Goal: Information Seeking & Learning: Learn about a topic

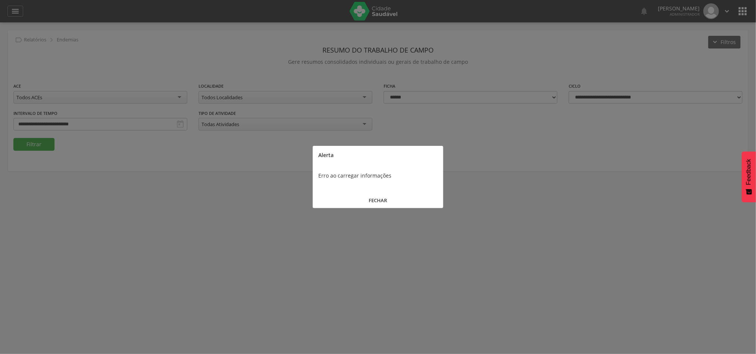
click at [401, 229] on div at bounding box center [378, 177] width 756 height 354
click at [376, 197] on button "FECHAR" at bounding box center [378, 201] width 131 height 16
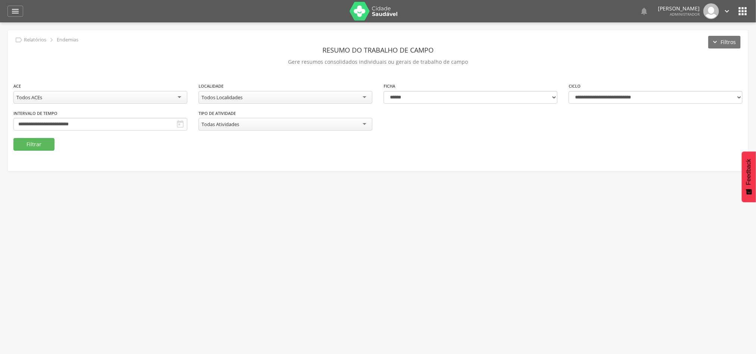
click at [149, 99] on div "Todos ACEs" at bounding box center [100, 97] width 174 height 13
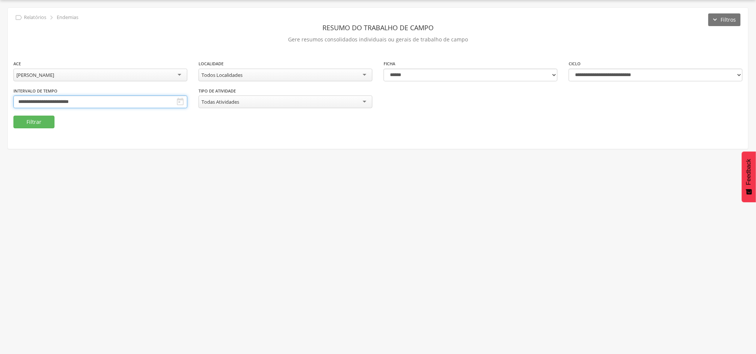
click at [187, 102] on input "**********" at bounding box center [100, 102] width 174 height 13
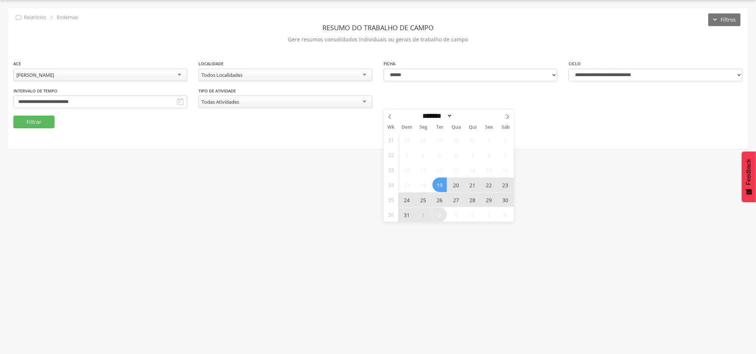
click at [406, 198] on span "24" at bounding box center [407, 200] width 15 height 15
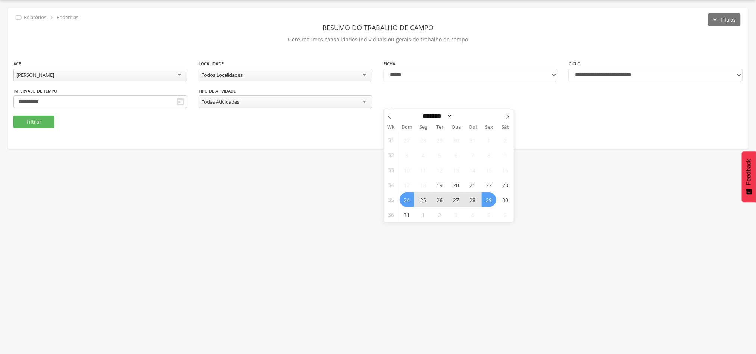
click at [487, 197] on span "29" at bounding box center [489, 200] width 15 height 15
type input "**********"
click at [33, 121] on button "Filtrar" at bounding box center [33, 122] width 41 height 13
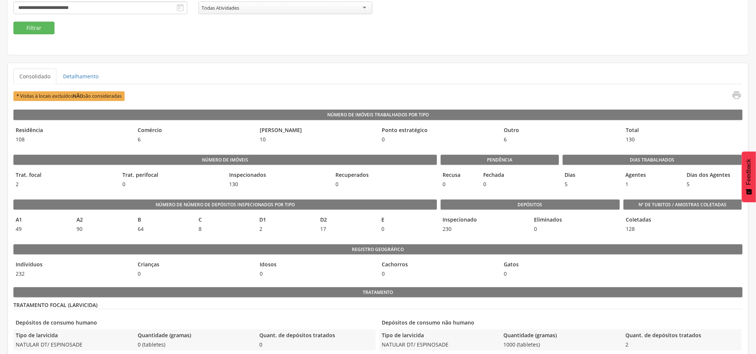
scroll to position [134, 0]
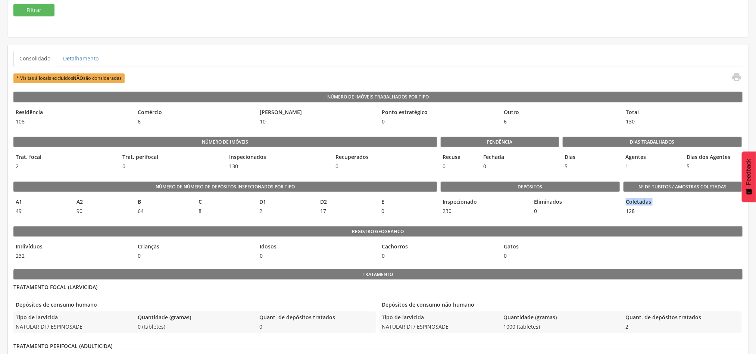
drag, startPoint x: 641, startPoint y: 213, endPoint x: 626, endPoint y: 213, distance: 14.6
click at [626, 213] on div "Coletadas 128" at bounding box center [682, 206] width 118 height 21
click at [630, 215] on span "128" at bounding box center [626, 210] width 6 height 7
drag, startPoint x: 622, startPoint y: 215, endPoint x: 634, endPoint y: 217, distance: 11.8
click at [634, 216] on div "Número de Número de Depósitos Inspecionados por Tipo A1 49 A2 90 B 64 C 8 D1 2 …" at bounding box center [377, 196] width 729 height 45
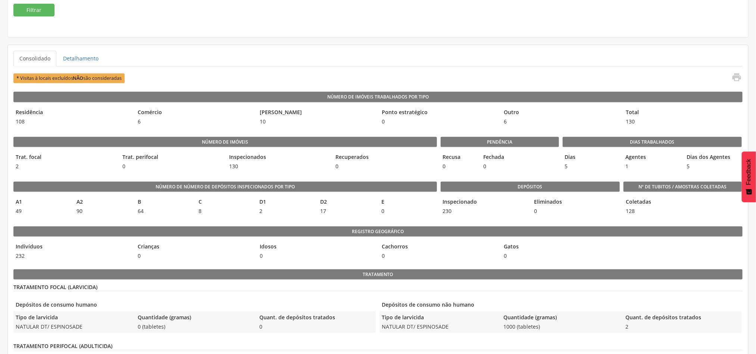
click at [635, 217] on div "Coletadas 128" at bounding box center [682, 206] width 118 height 21
click at [82, 59] on link "Detalhamento" at bounding box center [80, 59] width 47 height 16
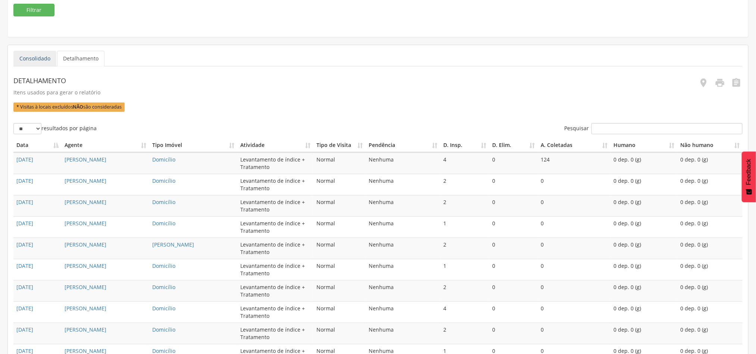
drag, startPoint x: 42, startPoint y: 60, endPoint x: 45, endPoint y: 63, distance: 4.2
click at [41, 60] on link "Consolidado" at bounding box center [34, 59] width 43 height 16
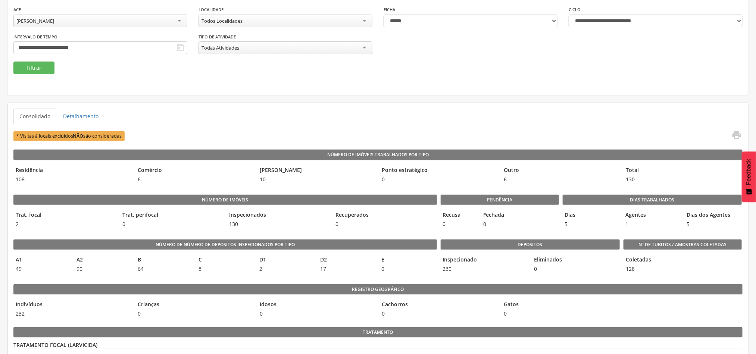
scroll to position [22, 0]
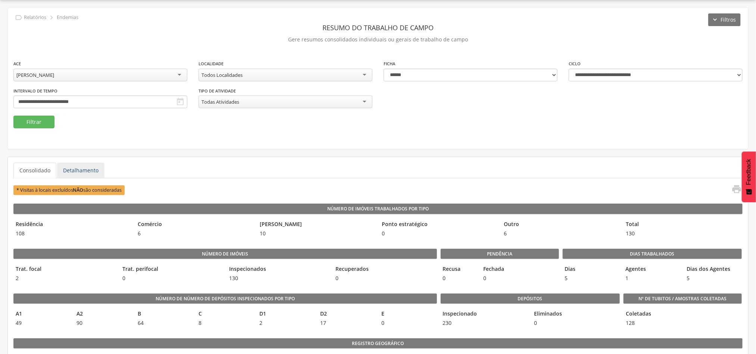
click at [82, 175] on link "Detalhamento" at bounding box center [80, 171] width 47 height 16
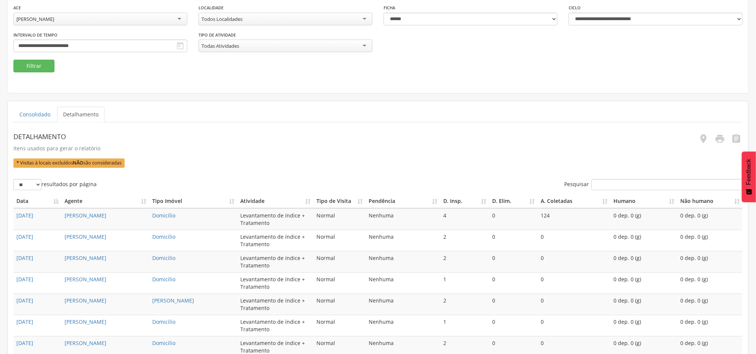
scroll to position [134, 0]
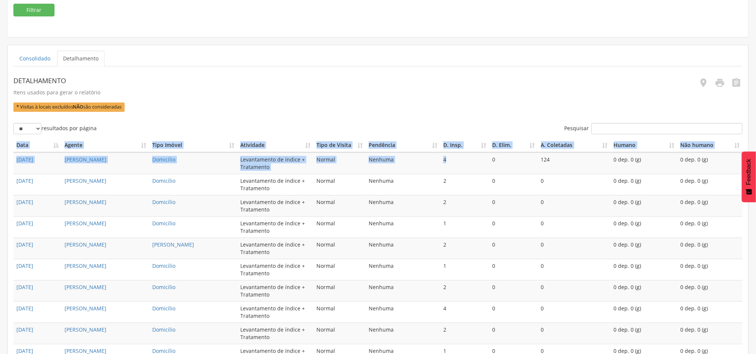
drag, startPoint x: 7, startPoint y: 160, endPoint x: 469, endPoint y: 152, distance: 462.0
click at [469, 154] on div "Consolidado Detalhamento * Visitas à locais excluídos NÃO são consideradas  Nú…" at bounding box center [377, 217] width 741 height 345
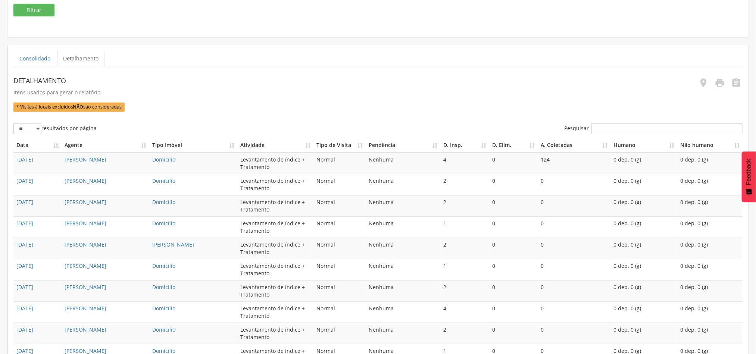
click at [486, 110] on div "Detalhamento Itens usados para gerar o relatório * Visitas à locais excluídos N…" at bounding box center [285, 93] width 545 height 38
drag, startPoint x: 544, startPoint y: 163, endPoint x: 14, endPoint y: 163, distance: 530.2
click at [15, 163] on tr "25/08/2025 Francisco Carlos da Costa Domicílio Levantamento de índice + Tratame…" at bounding box center [377, 163] width 729 height 21
click at [331, 90] on p "Itens usados para gerar o relatório" at bounding box center [285, 92] width 545 height 10
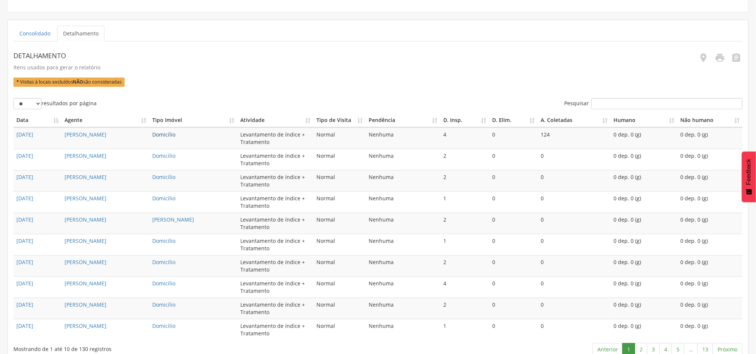
scroll to position [173, 0]
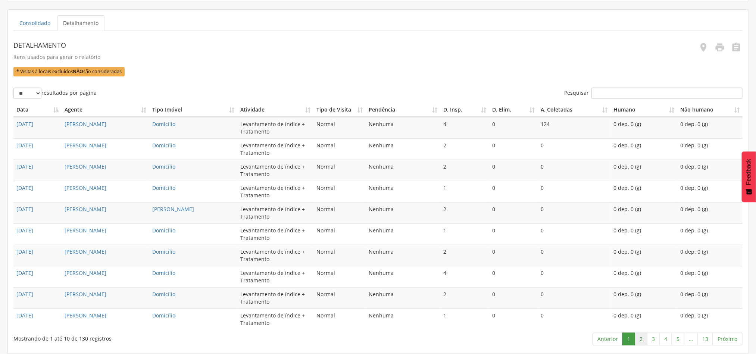
click at [636, 336] on link "2" at bounding box center [641, 339] width 13 height 13
click at [651, 341] on link "3" at bounding box center [653, 339] width 13 height 13
click at [665, 342] on link "4" at bounding box center [665, 339] width 13 height 13
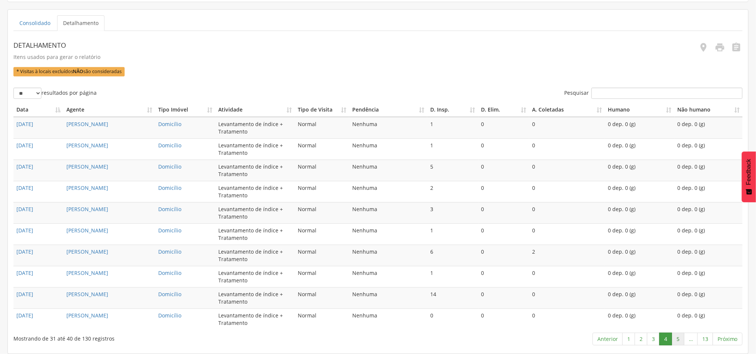
click at [673, 341] on link "5" at bounding box center [678, 339] width 13 height 13
click at [622, 340] on link "1" at bounding box center [627, 339] width 13 height 13
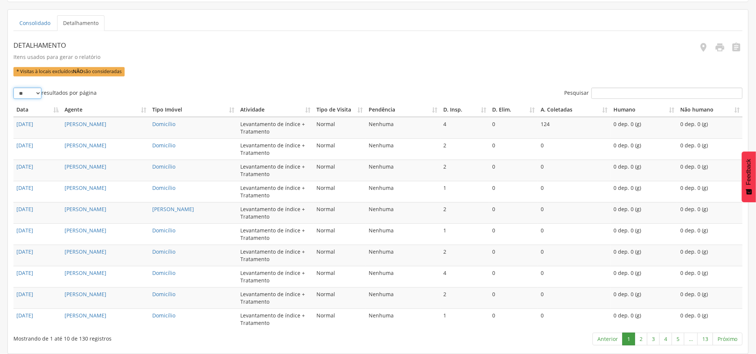
click at [36, 94] on select "** ** ** ***" at bounding box center [27, 93] width 28 height 11
select select "***"
click at [13, 88] on select "** ** ** ***" at bounding box center [27, 93] width 28 height 11
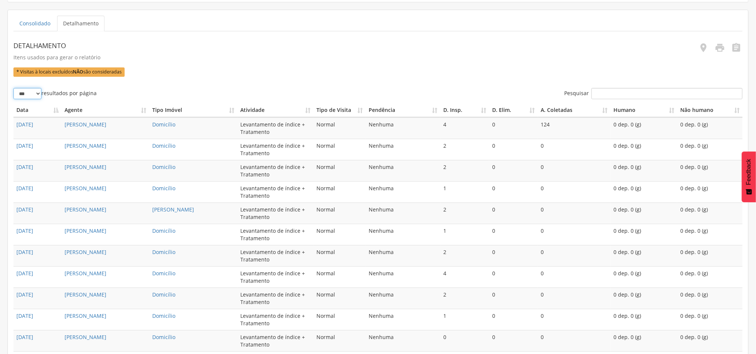
scroll to position [31, 0]
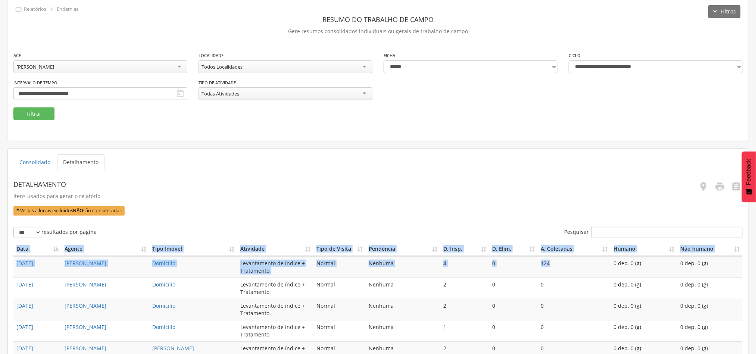
drag, startPoint x: 538, startPoint y: 266, endPoint x: 200, endPoint y: 211, distance: 342.4
click at [31, 160] on link "Consolidado" at bounding box center [34, 162] width 43 height 16
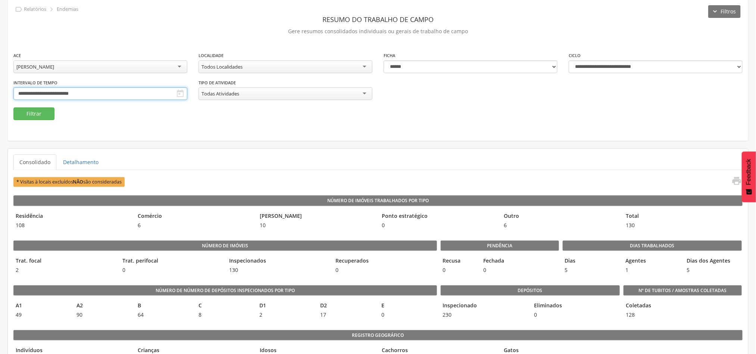
click at [187, 93] on input "**********" at bounding box center [100, 93] width 174 height 13
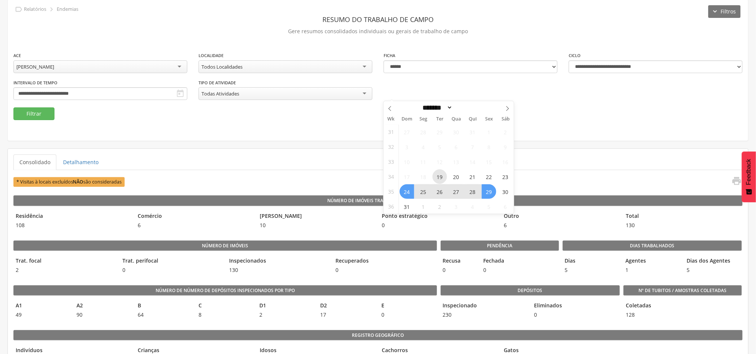
click at [438, 172] on span "19" at bounding box center [439, 176] width 15 height 15
type input "**********"
click at [509, 109] on icon at bounding box center [507, 108] width 5 height 5
select select "*"
click at [441, 132] on span "2" at bounding box center [439, 132] width 15 height 15
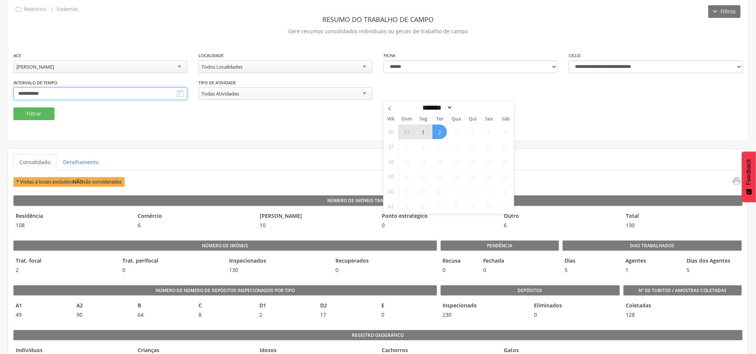
type input "**********"
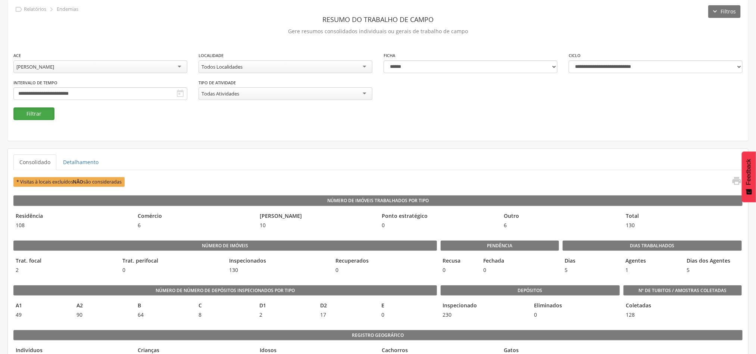
click at [40, 112] on button "Filtrar" at bounding box center [33, 113] width 41 height 13
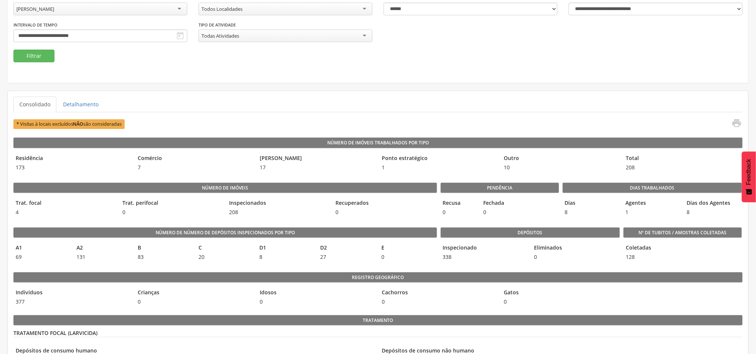
scroll to position [143, 0]
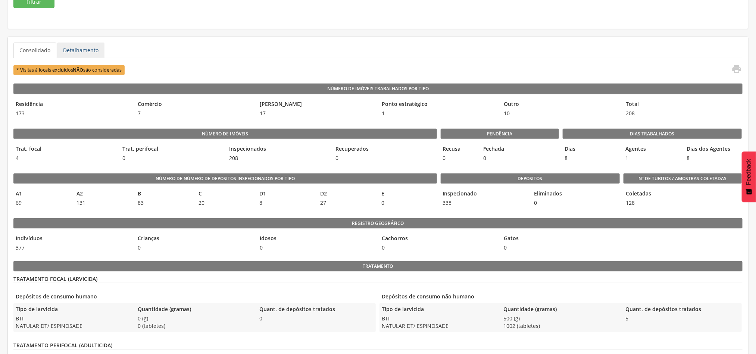
click at [95, 50] on link "Detalhamento" at bounding box center [80, 51] width 47 height 16
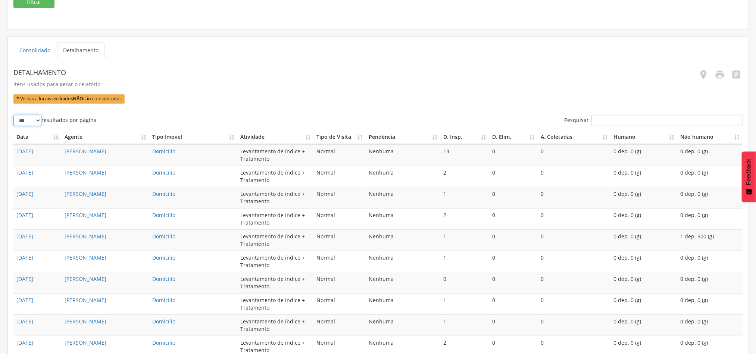
click at [40, 122] on select "** ** ** ***" at bounding box center [27, 120] width 28 height 11
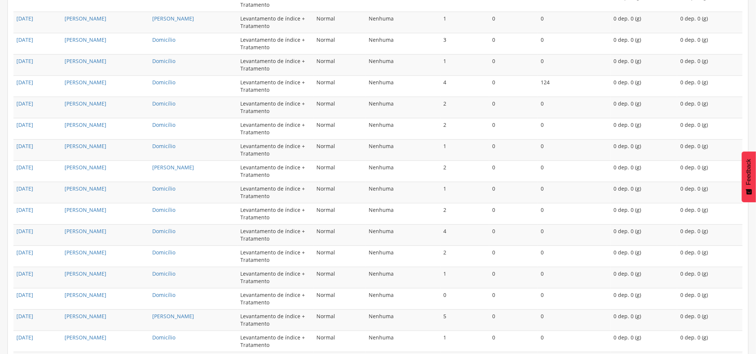
scroll to position [1287, 0]
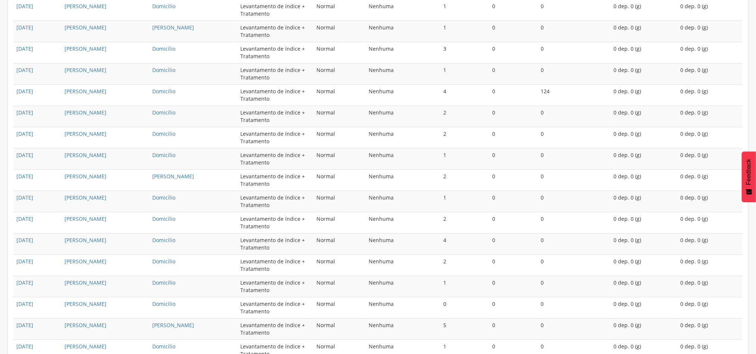
drag, startPoint x: 541, startPoint y: 103, endPoint x: 35, endPoint y: 109, distance: 506.3
click at [35, 106] on tr "25/08/2025 Francisco Carlos da Costa Domicílio Levantamento de índice + Tratame…" at bounding box center [377, 94] width 729 height 21
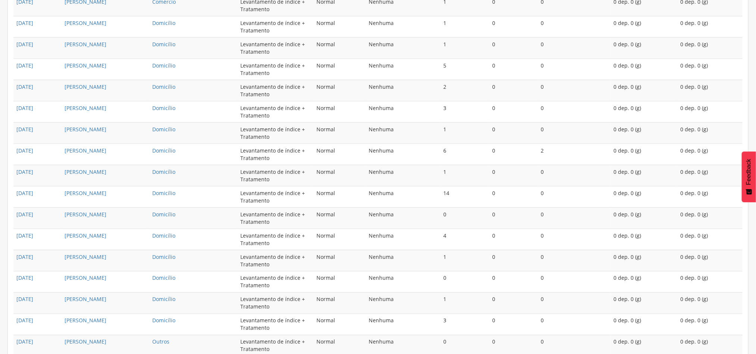
scroll to position [1989, 0]
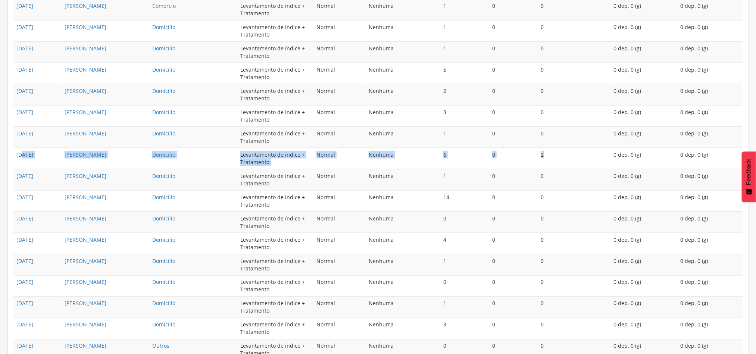
drag, startPoint x: 539, startPoint y: 172, endPoint x: 22, endPoint y: 167, distance: 517.1
click at [22, 167] on tr "26/08/2025 Francisco Carlos da Costa Domicílio Levantamento de índice + Tratame…" at bounding box center [377, 158] width 729 height 21
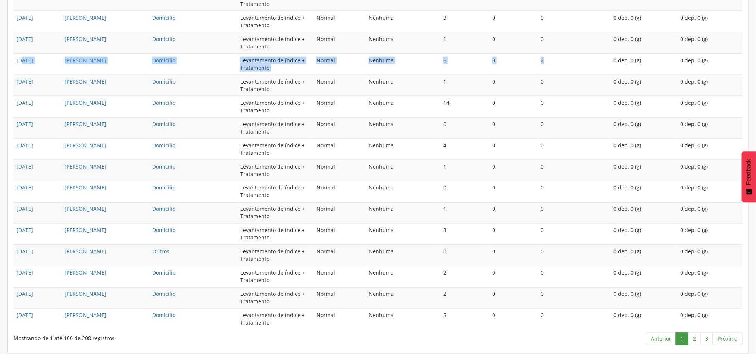
scroll to position [2101, 0]
click at [693, 338] on link "2" at bounding box center [694, 339] width 13 height 13
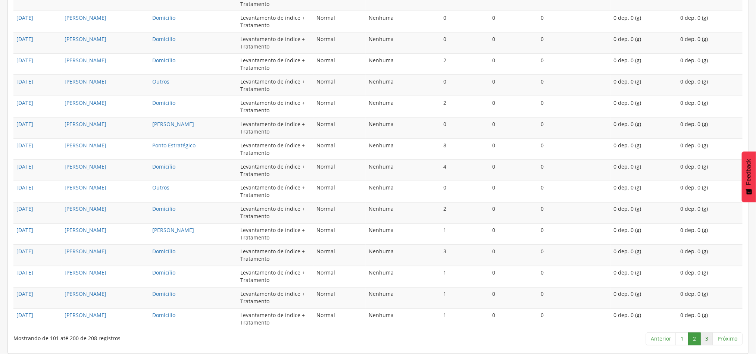
click at [706, 338] on link "3" at bounding box center [706, 339] width 13 height 13
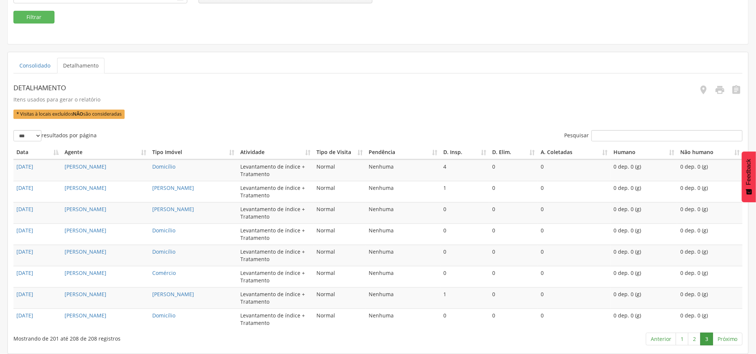
scroll to position [130, 0]
click at [690, 335] on link "2" at bounding box center [694, 339] width 13 height 13
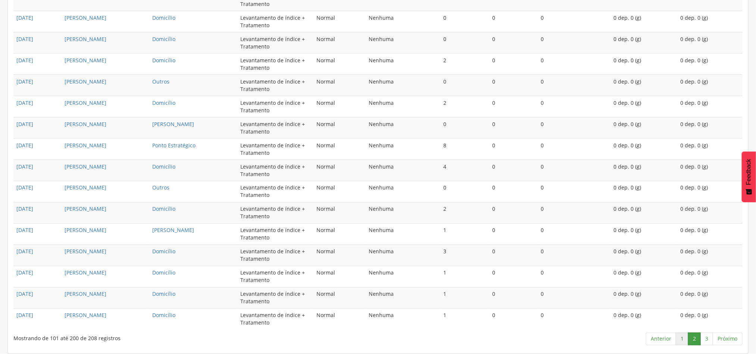
click at [682, 337] on link "1" at bounding box center [682, 339] width 13 height 13
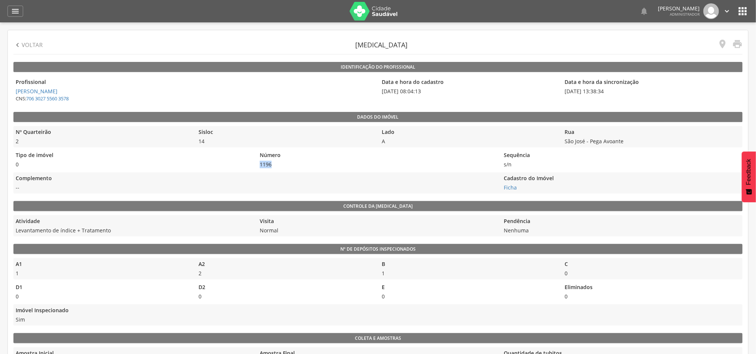
drag, startPoint x: 256, startPoint y: 162, endPoint x: 277, endPoint y: 163, distance: 20.6
click at [275, 163] on div "Tipo de imóvel 0 Número 1196 Sequência s/n" at bounding box center [377, 159] width 729 height 21
click at [210, 147] on div "Sisloc 14" at bounding box center [286, 136] width 179 height 21
drag, startPoint x: 258, startPoint y: 169, endPoint x: 272, endPoint y: 168, distance: 14.2
click at [272, 168] on div "Número 1196" at bounding box center [377, 159] width 240 height 21
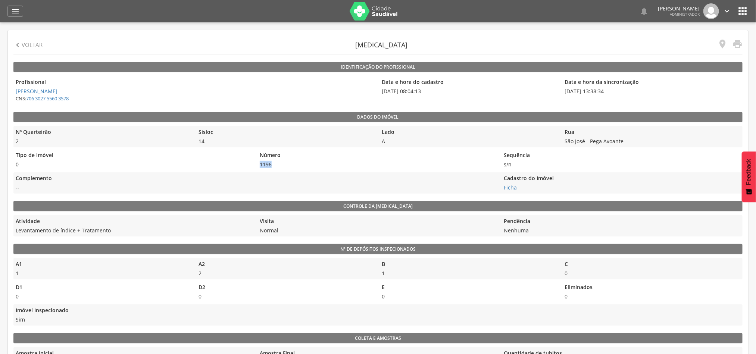
click at [268, 164] on span "1196" at bounding box center [377, 164] width 240 height 7
click at [258, 164] on span "1196" at bounding box center [377, 164] width 240 height 7
drag, startPoint x: 258, startPoint y: 164, endPoint x: 271, endPoint y: 165, distance: 13.1
click at [271, 165] on span "1196" at bounding box center [377, 164] width 240 height 7
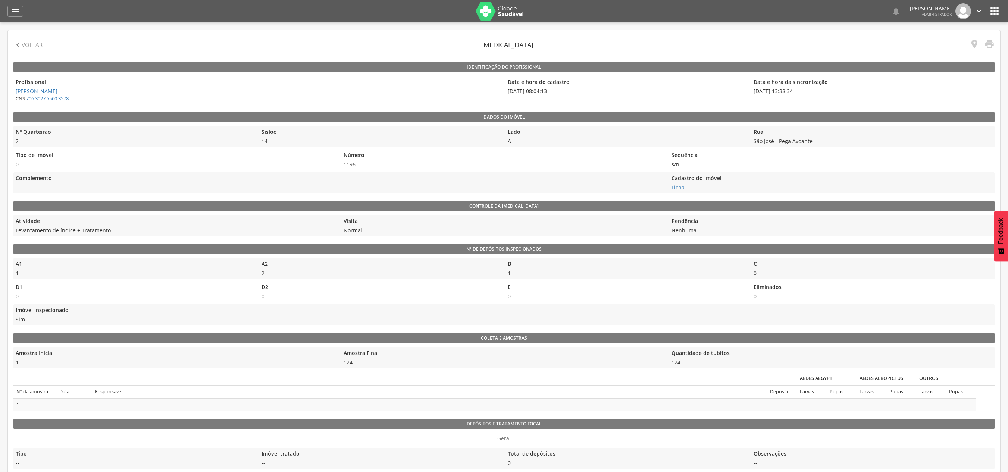
click at [756, 266] on legend "C" at bounding box center [872, 264] width 242 height 9
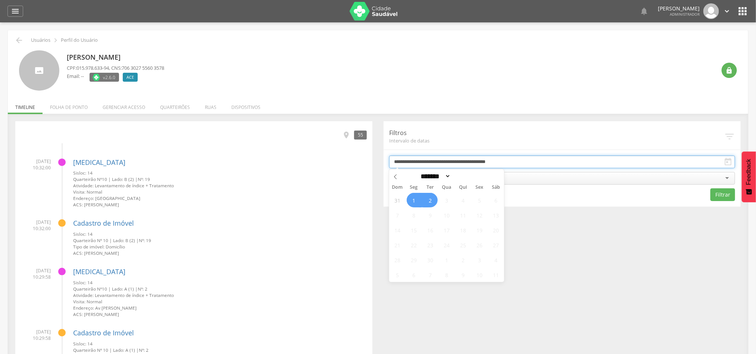
click at [429, 160] on input "**********" at bounding box center [562, 162] width 346 height 13
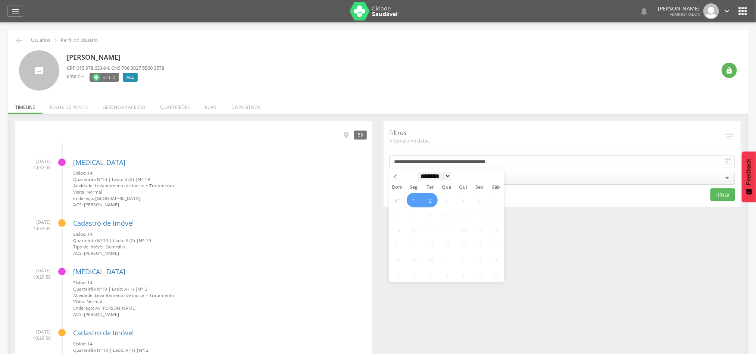
click at [421, 177] on select "******* ********* ***** ***** **** ***** ***** ****** ********" at bounding box center [434, 176] width 33 height 8
select select "*"
click at [418, 172] on select "******* ********* ***** ***** **** ***** ***** ****** ********" at bounding box center [434, 176] width 33 height 8
drag, startPoint x: 413, startPoint y: 260, endPoint x: 432, endPoint y: 260, distance: 19.0
click at [422, 260] on div "27 28 29 30 31 1 2 3 4 5 6 7 8 9 10 11 12 13 14 15 16 17 18 19 20 21 22 23 24 2…" at bounding box center [446, 238] width 115 height 90
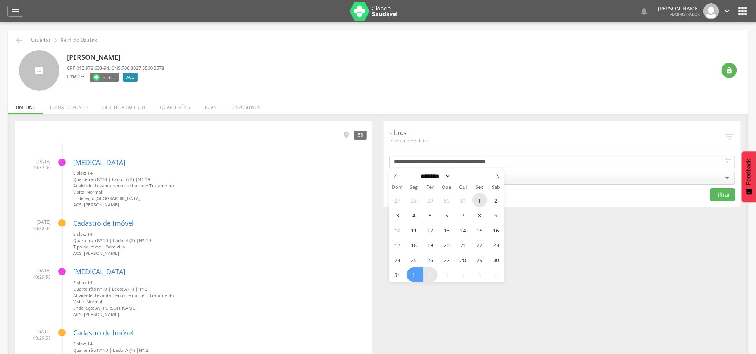
click at [479, 198] on span "1" at bounding box center [479, 200] width 15 height 15
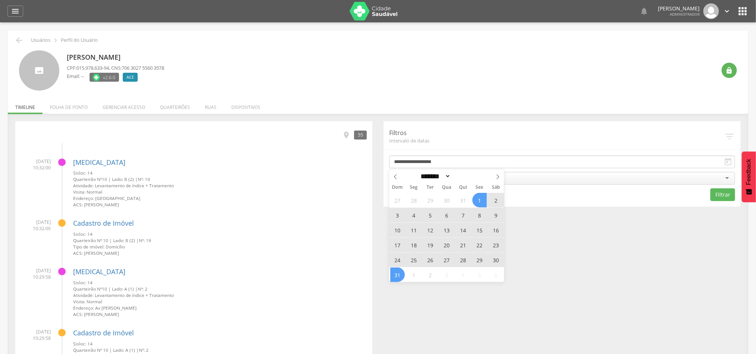
click at [401, 273] on span "31" at bounding box center [397, 275] width 15 height 15
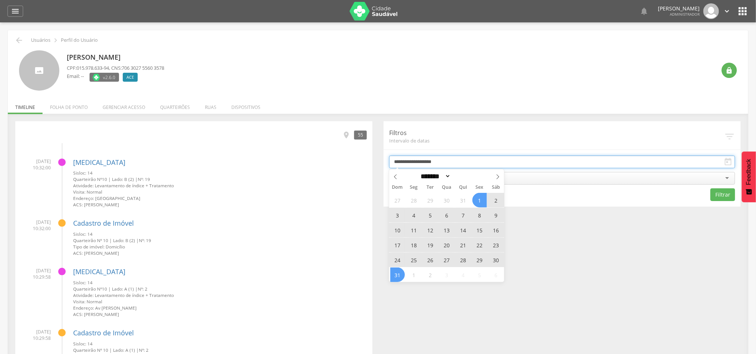
type input "**********"
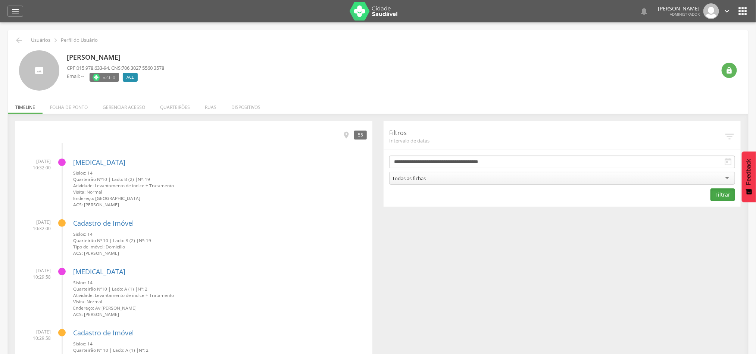
click at [712, 197] on button "Filtrar" at bounding box center [722, 194] width 25 height 13
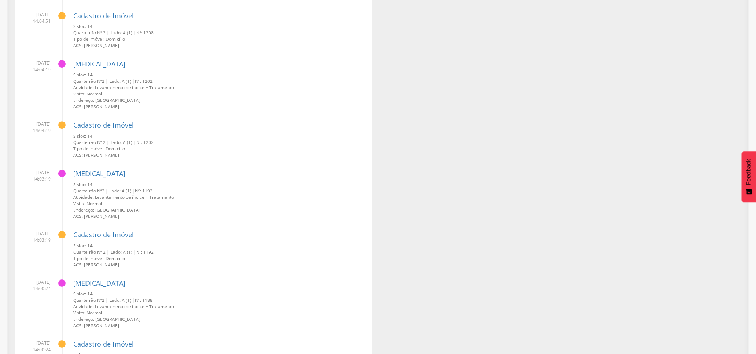
drag, startPoint x: 144, startPoint y: 178, endPoint x: 154, endPoint y: 178, distance: 10.8
click at [155, 188] on small "Quarteirão Nº 2 | Lado: A (1) | Nº: 1192" at bounding box center [220, 191] width 294 height 6
drag, startPoint x: 39, startPoint y: 160, endPoint x: 74, endPoint y: 162, distance: 34.8
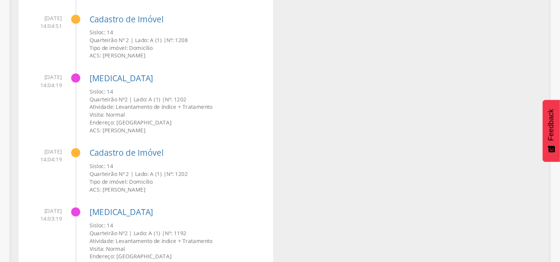
scroll to position [19268, 0]
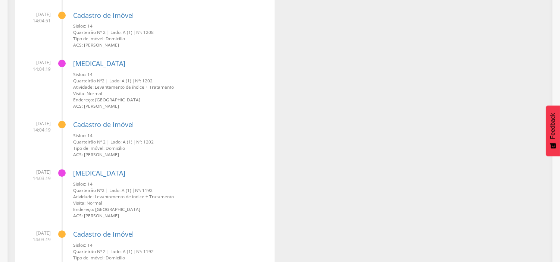
click at [151, 187] on small "Quarteirão Nº 2 | Lado: A (1) | Nº: 1192" at bounding box center [171, 190] width 196 height 6
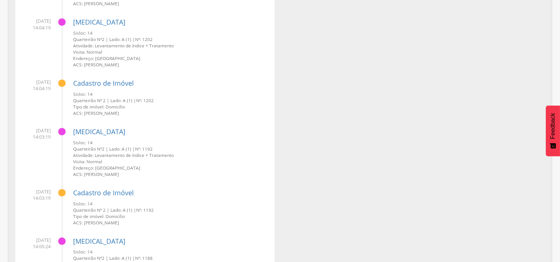
drag, startPoint x: 27, startPoint y: 116, endPoint x: 50, endPoint y: 125, distance: 24.0
click at [50, 128] on span "19/08/2025 14:03:19" at bounding box center [36, 134] width 30 height 13
click at [137, 159] on small "Visita: Normal" at bounding box center [171, 162] width 196 height 6
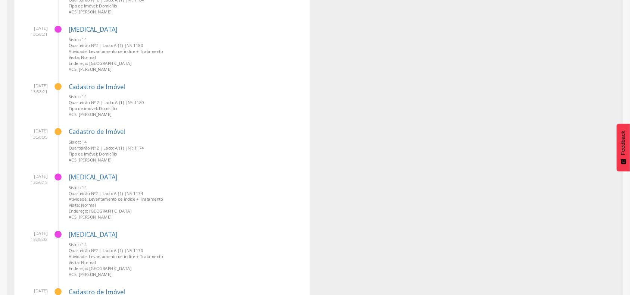
scroll to position [19738, 0]
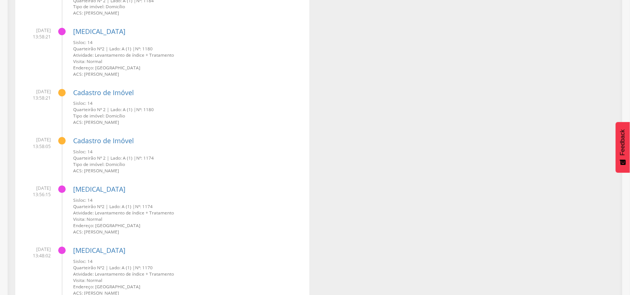
drag, startPoint x: 24, startPoint y: 133, endPoint x: 172, endPoint y: 228, distance: 176.2
click at [239, 139] on h4 "Cadastro de Imóvel" at bounding box center [188, 141] width 231 height 7
click at [240, 155] on small "Quarteirão Nº 2 | Lado: A (1) | Nº: 1174" at bounding box center [188, 158] width 231 height 6
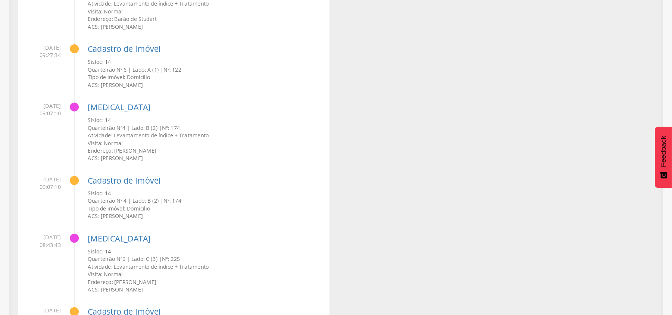
scroll to position [10265, 0]
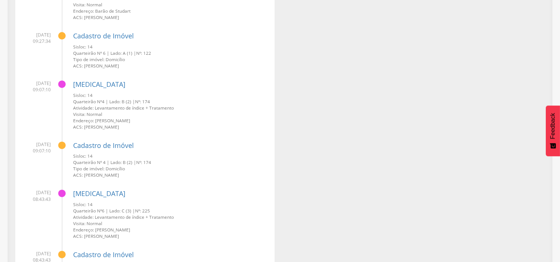
click at [258, 136] on div "Cadastro de Imóvel Sisloc: 14 Quarteirão Nº 4 | Lado: B (2) | Nº: 174 Tipo de i…" at bounding box center [171, 157] width 196 height 43
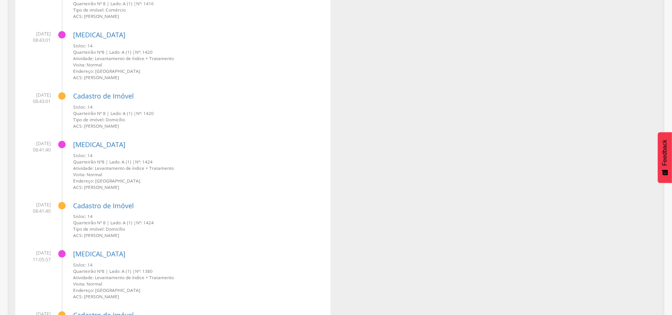
scroll to position [19286, 0]
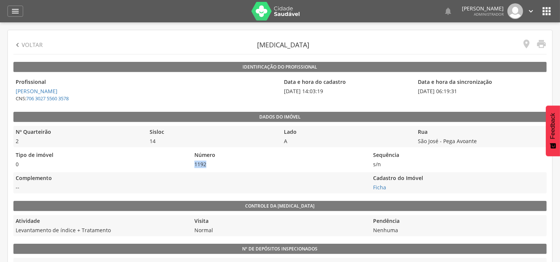
drag, startPoint x: 197, startPoint y: 167, endPoint x: 234, endPoint y: 167, distance: 36.9
click at [234, 167] on span "1192" at bounding box center [279, 164] width 175 height 7
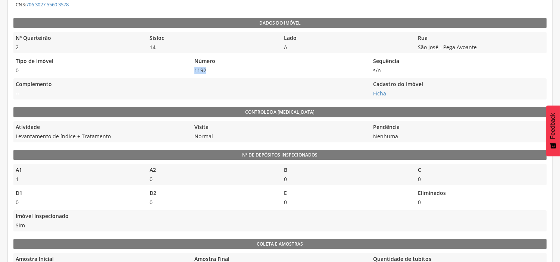
scroll to position [41, 0]
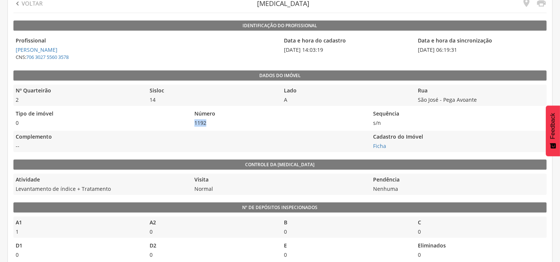
drag, startPoint x: 278, startPoint y: 47, endPoint x: 310, endPoint y: 53, distance: 32.9
click at [310, 51] on div "Profissional Francisco Carlos da Costa CNS: 706 3027 5560 3578 Data e hora do c…" at bounding box center [279, 49] width 533 height 28
click at [311, 54] on div "Data e hora do cadastro 19/08/2025 14:03:19" at bounding box center [347, 49] width 130 height 28
drag, startPoint x: 317, startPoint y: 51, endPoint x: 325, endPoint y: 51, distance: 7.5
click at [323, 51] on span "[DATE] 14:03:19" at bounding box center [347, 49] width 130 height 7
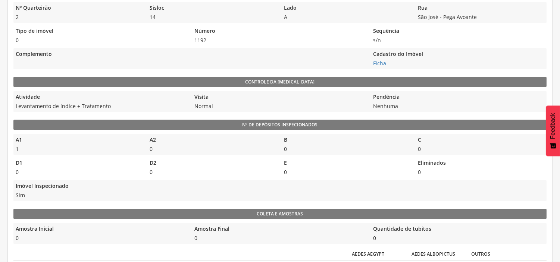
scroll to position [166, 0]
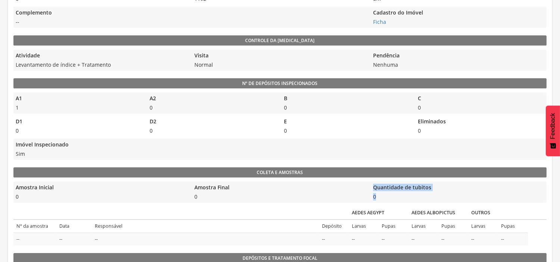
drag, startPoint x: 366, startPoint y: 198, endPoint x: 360, endPoint y: 196, distance: 6.2
click at [360, 196] on div "Amostra Inicial 0 Amostra Final 0 Quantidade de tubitos 0" at bounding box center [279, 192] width 533 height 21
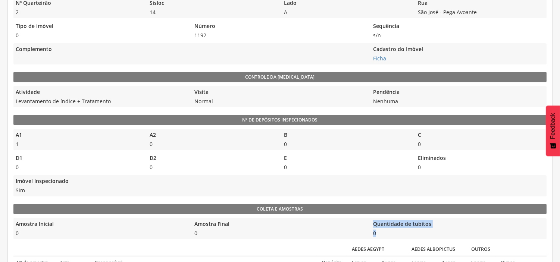
scroll to position [83, 0]
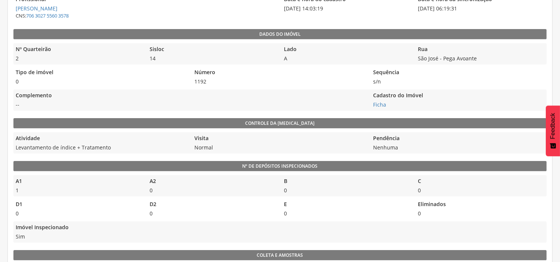
click at [287, 103] on span "--" at bounding box center [190, 104] width 354 height 7
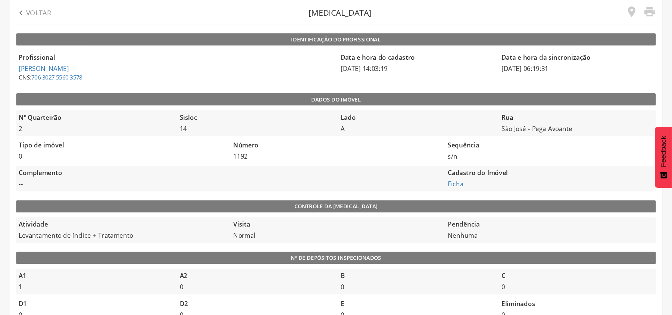
scroll to position [0, 0]
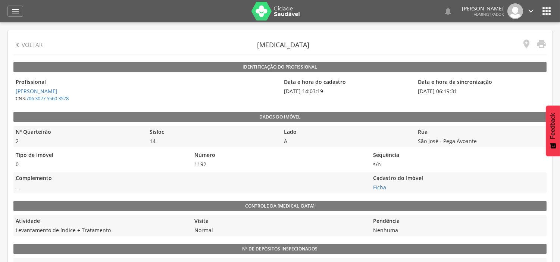
click at [543, 45] on icon "" at bounding box center [541, 44] width 10 height 10
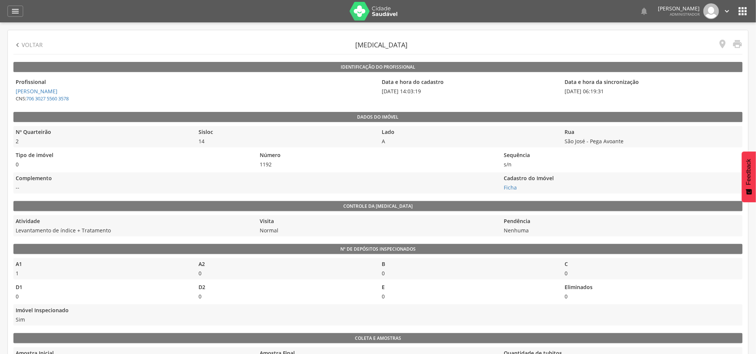
click at [560, 207] on legend "Controle da [MEDICAL_DATA]" at bounding box center [377, 206] width 729 height 10
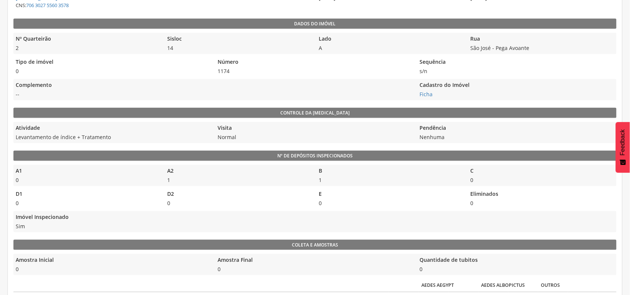
scroll to position [140, 0]
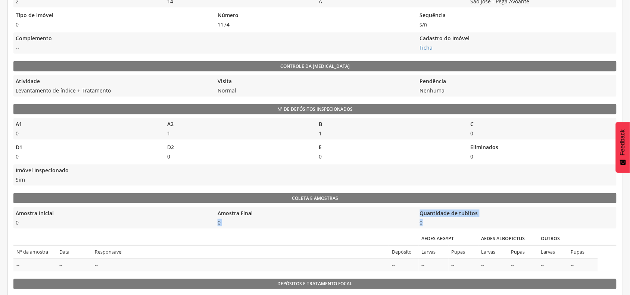
drag, startPoint x: 443, startPoint y: 223, endPoint x: 359, endPoint y: 150, distance: 110.8
click at [370, 187] on div "Dados do imóvel Nº Quarteirão 2 Sisloc 14 Lado A Rua [GEOGRAPHIC_DATA] Tipo de …" at bounding box center [314, 227] width 603 height 510
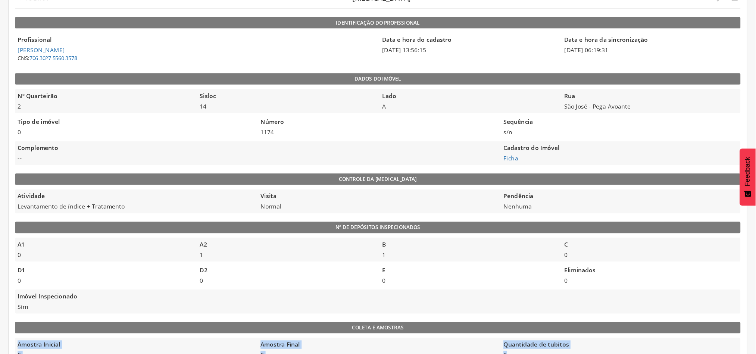
scroll to position [47, 0]
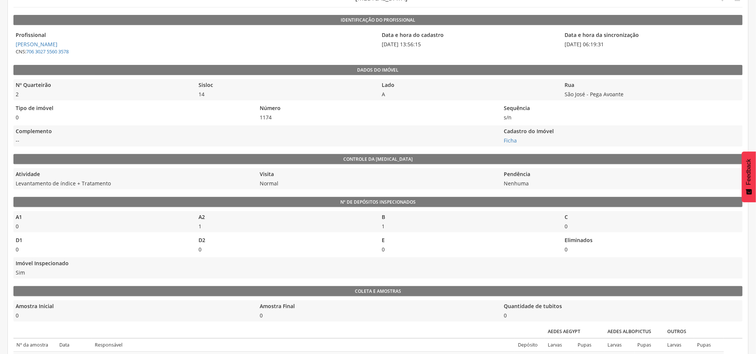
click at [629, 39] on legend "Data e hora da sincronização" at bounding box center [652, 35] width 179 height 9
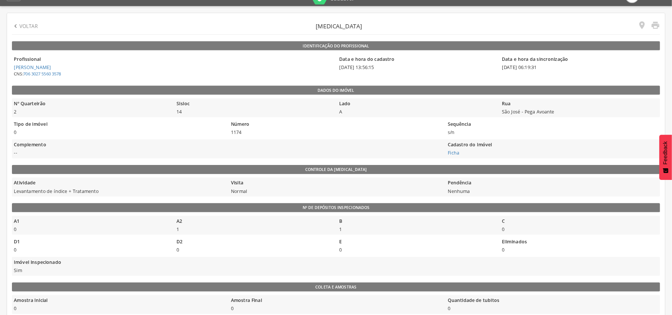
scroll to position [0, 0]
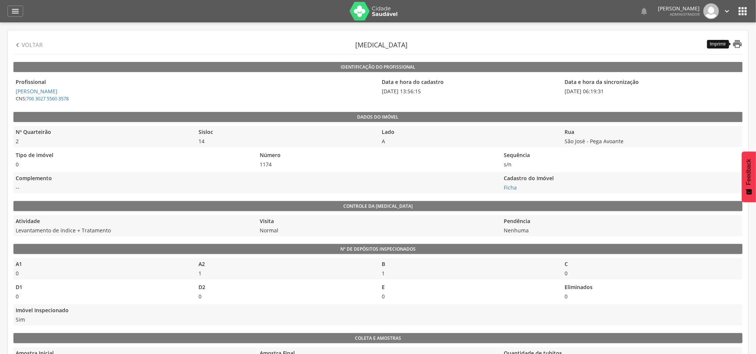
click at [629, 45] on icon "" at bounding box center [737, 44] width 10 height 10
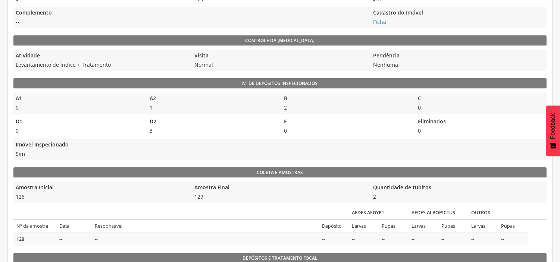
scroll to position [207, 0]
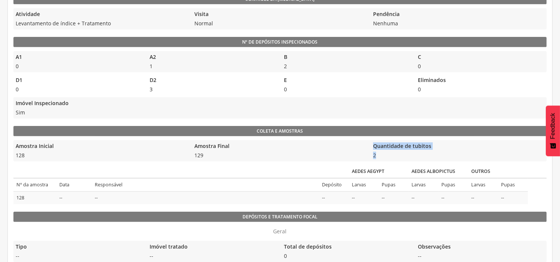
drag, startPoint x: 379, startPoint y: 155, endPoint x: 359, endPoint y: 152, distance: 20.1
click at [359, 152] on div "Amostra Inicial 128 Amostra Final 129 Quantidade de tubitos 2" at bounding box center [279, 150] width 533 height 21
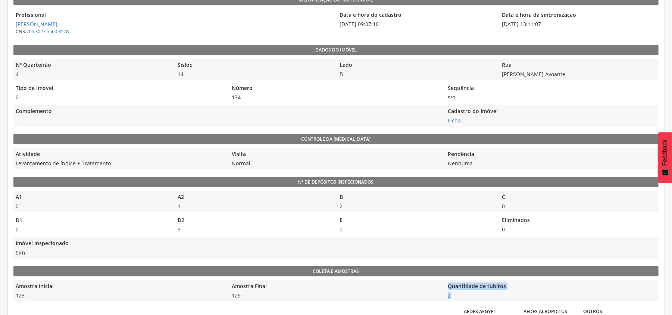
scroll to position [149, 0]
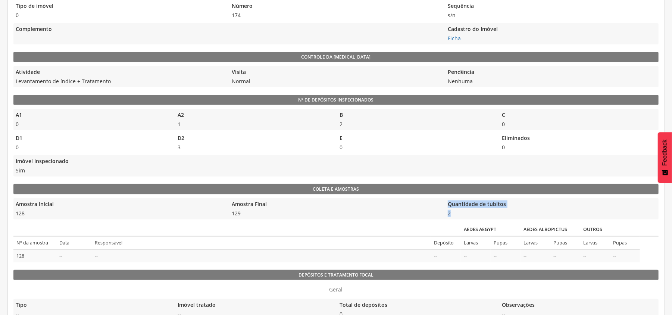
click at [417, 213] on span "129" at bounding box center [335, 213] width 212 height 7
click at [33, 211] on span "128" at bounding box center [119, 213] width 212 height 7
click at [261, 215] on span "129" at bounding box center [335, 213] width 212 height 7
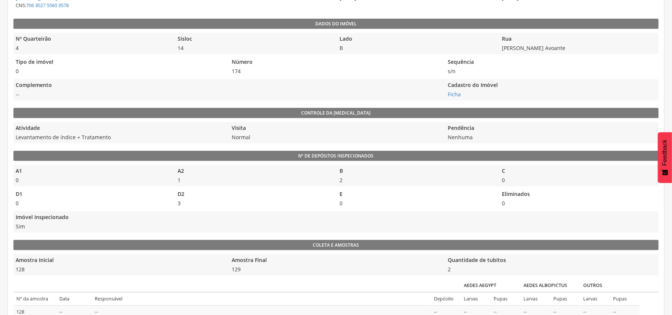
scroll to position [99, 0]
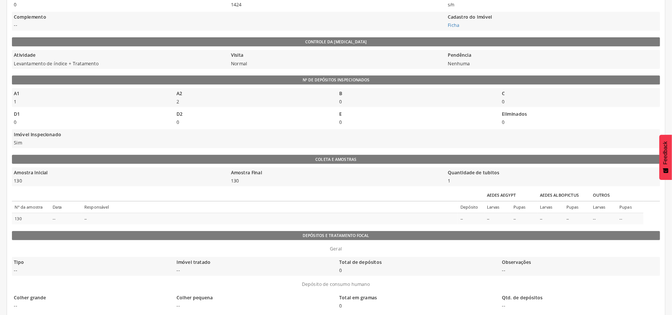
scroll to position [159, 0]
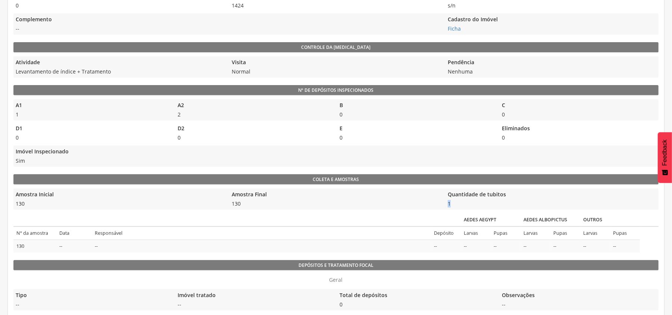
drag, startPoint x: 448, startPoint y: 204, endPoint x: 455, endPoint y: 204, distance: 7.5
click at [455, 204] on span "1" at bounding box center [551, 203] width 212 height 7
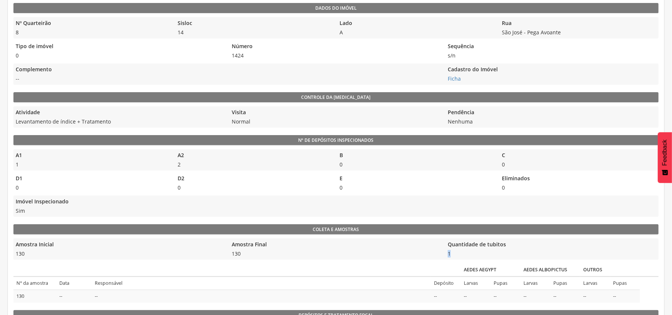
scroll to position [109, 0]
click at [481, 259] on div "Quantidade de tubitos 1" at bounding box center [551, 248] width 212 height 21
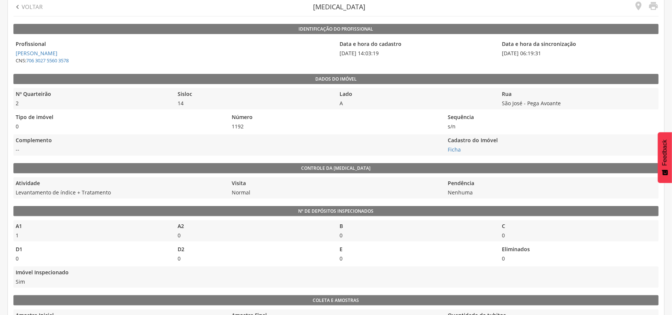
scroll to position [50, 0]
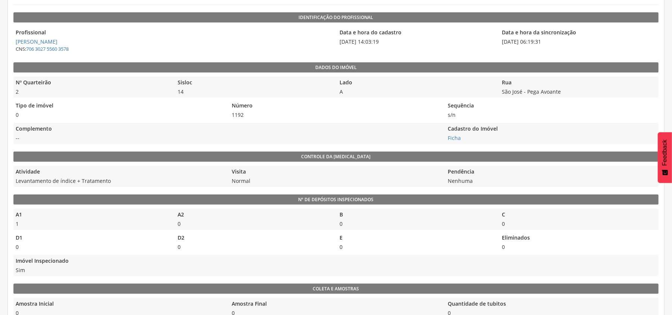
click at [272, 94] on span "14" at bounding box center [254, 91] width 158 height 7
drag, startPoint x: 339, startPoint y: 42, endPoint x: 347, endPoint y: 43, distance: 7.9
click at [347, 43] on span "[DATE] 14:03:19" at bounding box center [417, 41] width 158 height 7
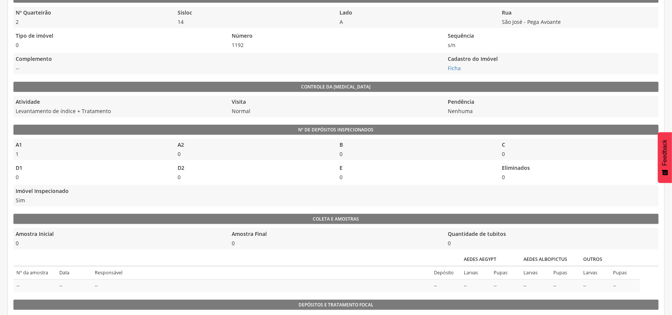
scroll to position [149, 0]
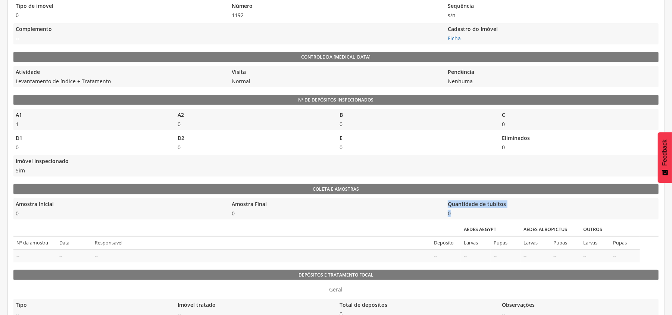
drag, startPoint x: 462, startPoint y: 215, endPoint x: 438, endPoint y: 210, distance: 24.7
click at [438, 210] on div "Amostra Inicial 0 Amostra Final 0 Quantidade de tubitos 0" at bounding box center [335, 208] width 645 height 21
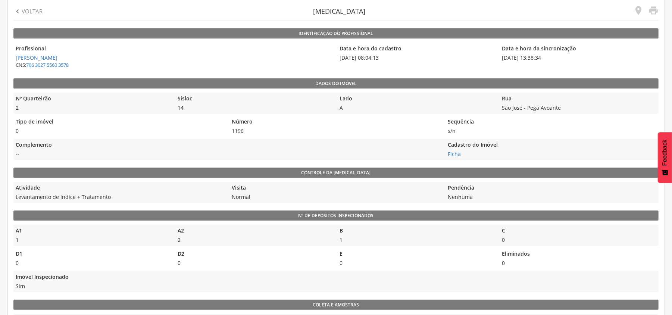
scroll to position [50, 0]
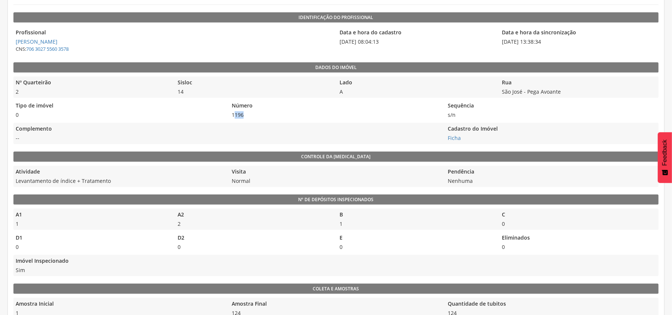
drag, startPoint x: 234, startPoint y: 117, endPoint x: 247, endPoint y: 117, distance: 12.7
click at [247, 117] on span "1196" at bounding box center [335, 114] width 212 height 7
click at [246, 110] on legend "Número" at bounding box center [335, 106] width 212 height 9
drag, startPoint x: 231, startPoint y: 115, endPoint x: 254, endPoint y: 115, distance: 22.4
click at [254, 115] on span "1196" at bounding box center [335, 114] width 212 height 7
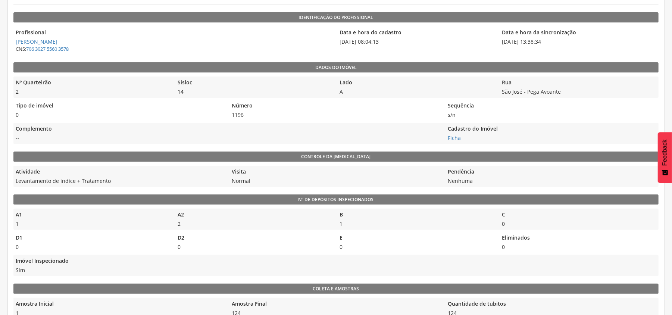
click at [229, 108] on legend "Número" at bounding box center [335, 106] width 212 height 9
drag, startPoint x: 232, startPoint y: 114, endPoint x: 260, endPoint y: 118, distance: 28.6
click at [254, 114] on span "1196" at bounding box center [335, 114] width 212 height 7
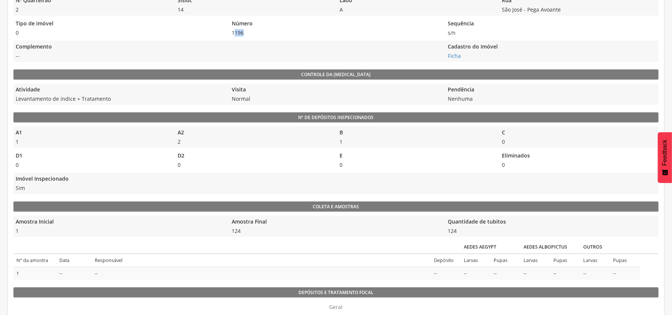
scroll to position [149, 0]
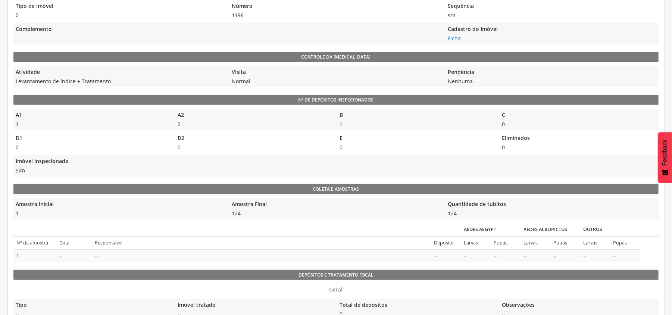
click at [457, 214] on span "124" at bounding box center [551, 213] width 212 height 7
drag, startPoint x: 457, startPoint y: 214, endPoint x: 445, endPoint y: 216, distance: 12.1
click at [445, 215] on span "124" at bounding box center [551, 213] width 212 height 7
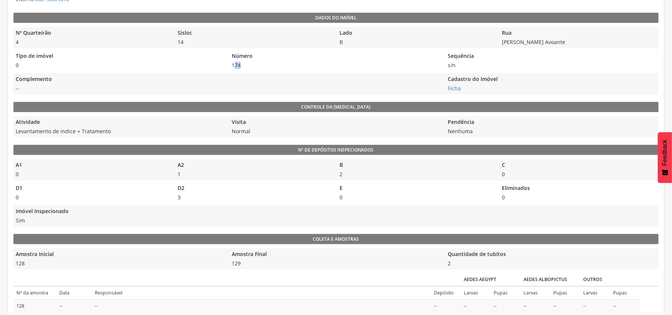
drag, startPoint x: 233, startPoint y: 63, endPoint x: 257, endPoint y: 62, distance: 23.5
click at [257, 62] on span "174" at bounding box center [335, 65] width 212 height 7
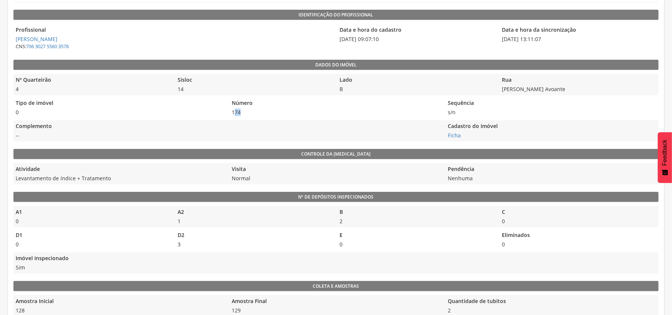
scroll to position [149, 0]
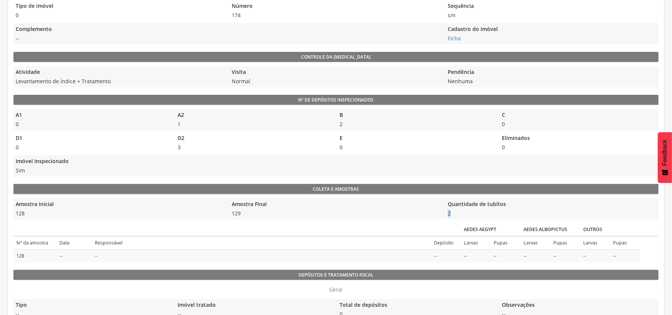
drag, startPoint x: 444, startPoint y: 213, endPoint x: 457, endPoint y: 215, distance: 12.9
click at [457, 215] on div "Amostra Inicial 128 Amostra Final 129 Quantidade de tubitos 2" at bounding box center [335, 208] width 645 height 21
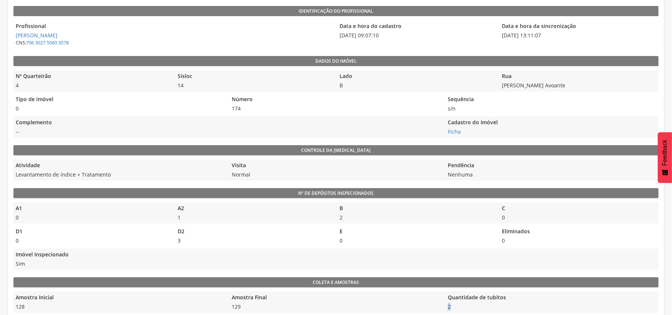
scroll to position [50, 0]
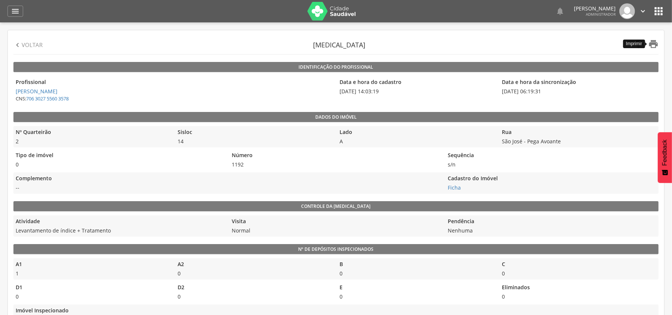
click at [655, 44] on icon "" at bounding box center [653, 44] width 10 height 10
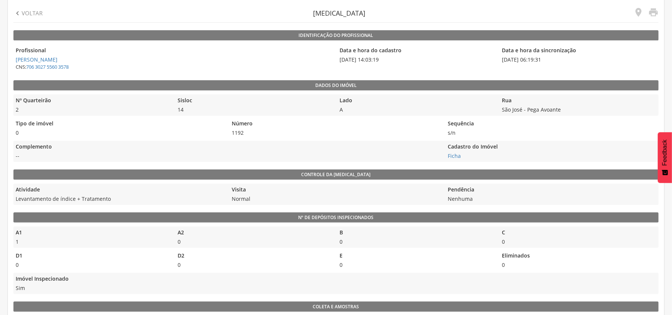
scroll to position [50, 0]
